Goal: Find specific page/section: Find specific page/section

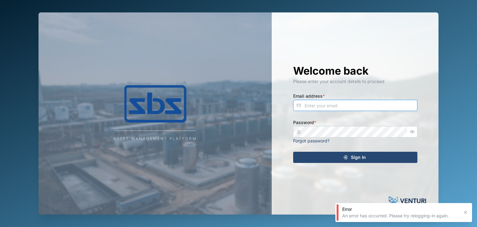
type input "operations_manager@sbs.com.pg"
click at [367, 157] on div "Sign In" at bounding box center [354, 157] width 114 height 11
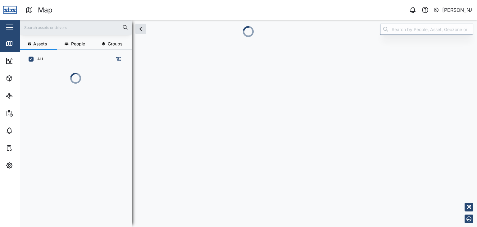
scroll to position [124, 97]
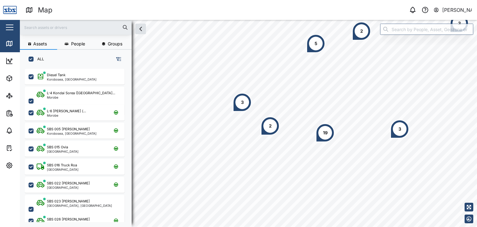
click at [51, 28] on input "text" at bounding box center [76, 27] width 104 height 9
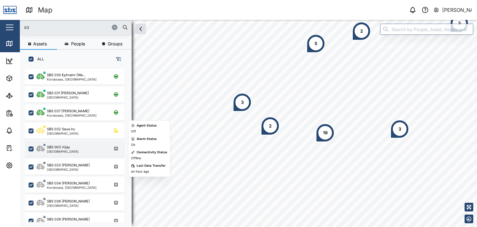
type input "03"
click at [64, 150] on div "[GEOGRAPHIC_DATA]" at bounding box center [63, 151] width 32 height 3
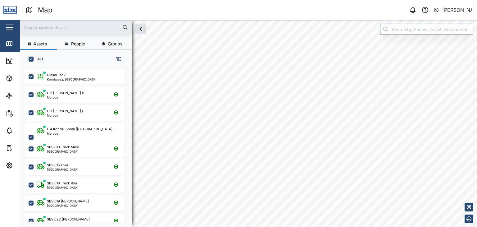
checkbox input "true"
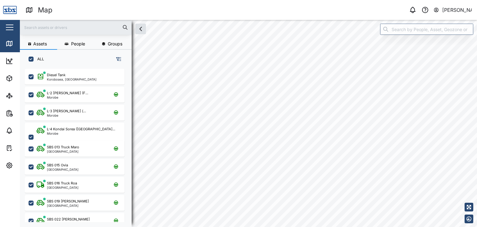
checkbox input "true"
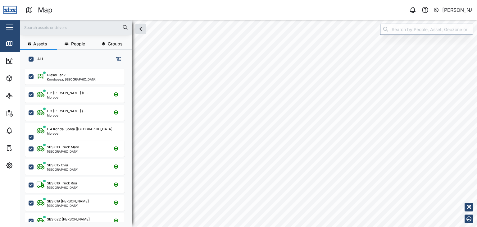
checkbox input "true"
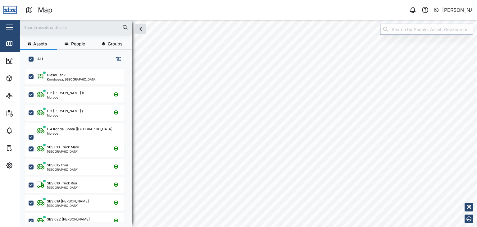
checkbox input "true"
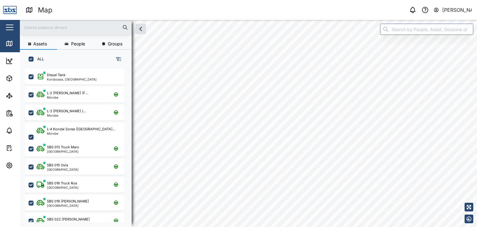
checkbox input "true"
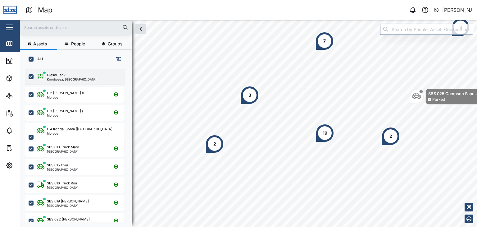
scroll to position [150, 97]
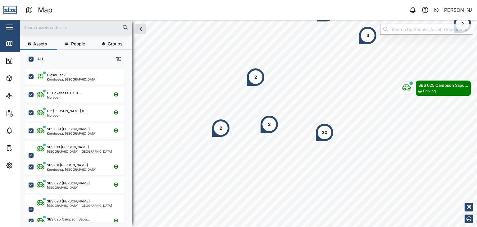
click at [34, 25] on input "text" at bounding box center [76, 27] width 104 height 9
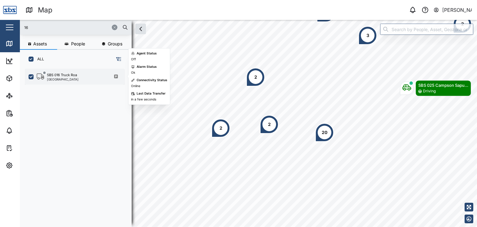
click at [67, 80] on div "[GEOGRAPHIC_DATA]" at bounding box center [63, 79] width 32 height 3
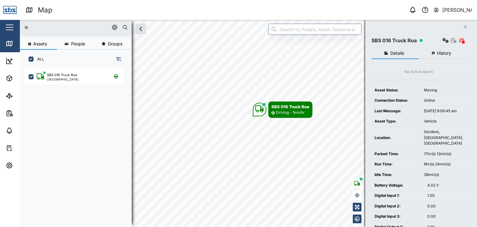
drag, startPoint x: 43, startPoint y: 29, endPoint x: 9, endPoint y: 29, distance: 33.8
click at [9, 29] on div "Map 0 Vijay Kumar Close Map Dashboard Assets ATS Camera Generator Personnel Tan…" at bounding box center [238, 113] width 477 height 227
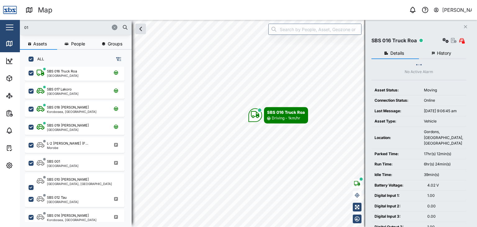
scroll to position [61, 0]
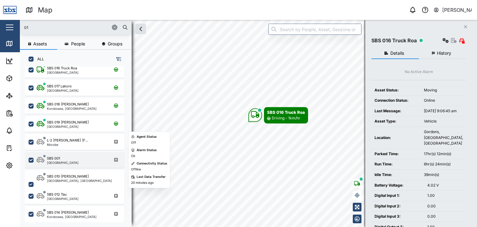
click at [68, 162] on div "SBS 001 Port Moresby" at bounding box center [79, 159] width 84 height 8
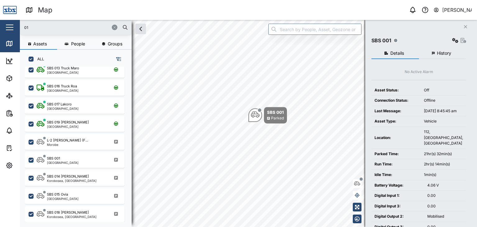
drag, startPoint x: 37, startPoint y: 29, endPoint x: 19, endPoint y: 27, distance: 18.8
click at [19, 27] on div "Map 0 Vijay Kumar Close Map Dashboard Assets ATS Camera Generator Personnel Tan…" at bounding box center [238, 113] width 477 height 227
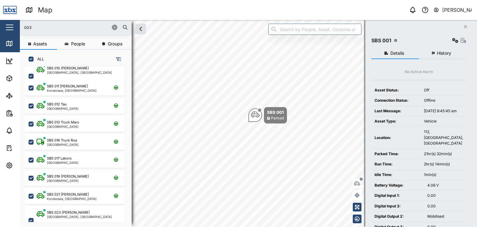
type input "003"
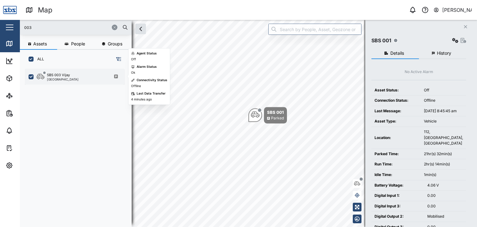
click at [73, 77] on div "SBS 003 Vijay Port Moresby" at bounding box center [79, 76] width 84 height 8
